Goal: Information Seeking & Learning: Check status

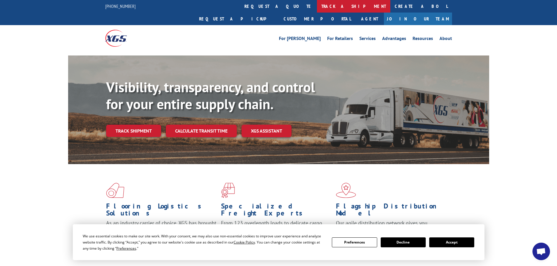
click at [317, 3] on link "track a shipment" at bounding box center [353, 6] width 73 height 13
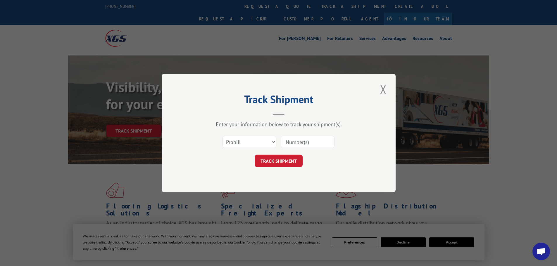
click at [304, 141] on input at bounding box center [308, 142] width 54 height 12
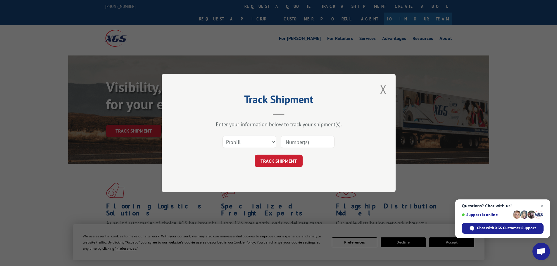
paste input "17538199"
type input "17538199"
click at [285, 161] on button "TRACK SHIPMENT" at bounding box center [279, 161] width 48 height 12
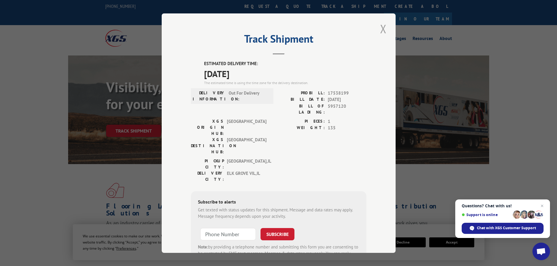
click at [382, 27] on button "Close modal" at bounding box center [383, 29] width 10 height 16
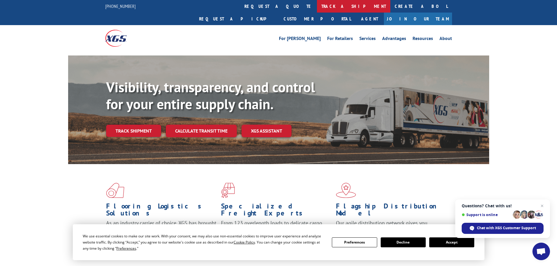
click at [317, 4] on link "track a shipment" at bounding box center [353, 6] width 73 height 13
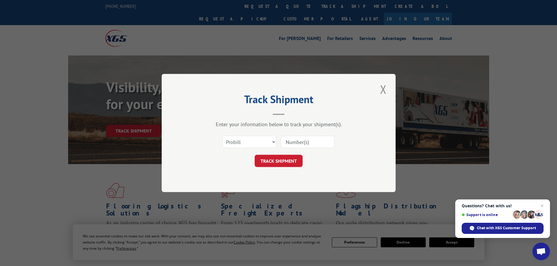
click at [291, 142] on input at bounding box center [308, 142] width 54 height 12
paste input "17538240"
type input "17538240"
click at [279, 163] on button "TRACK SHIPMENT" at bounding box center [279, 161] width 48 height 12
